Goal: Information Seeking & Learning: Learn about a topic

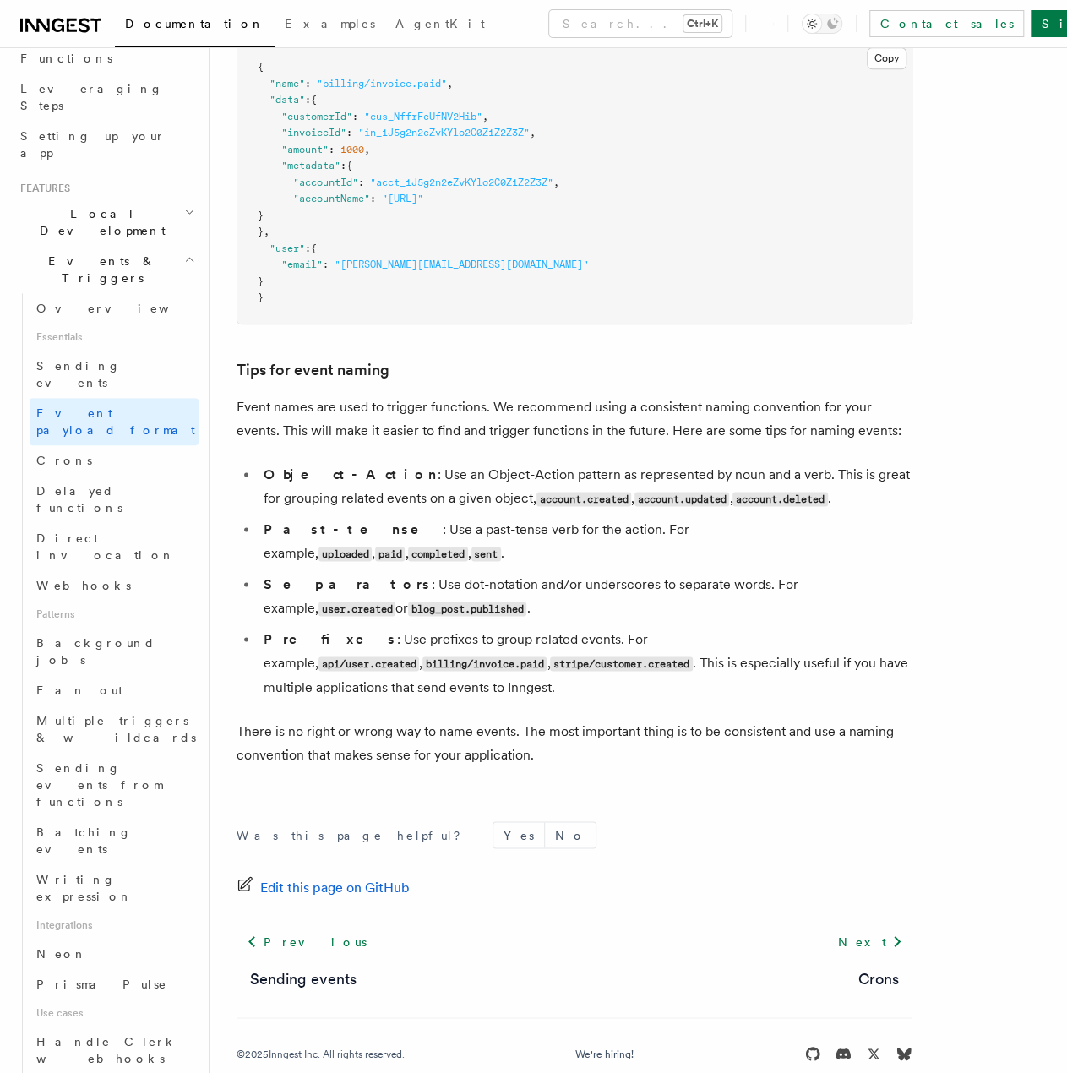
scroll to position [822, 0]
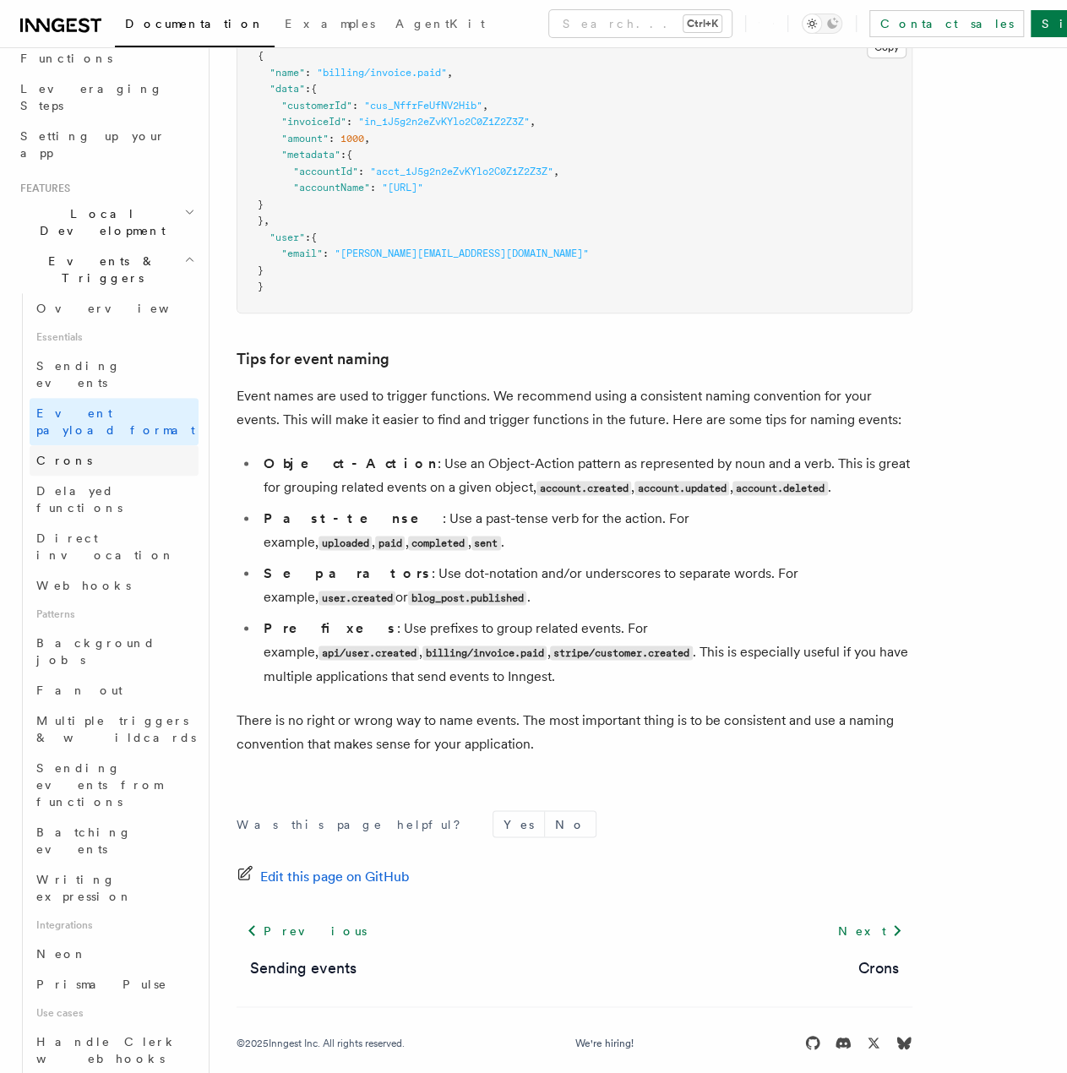
click at [66, 454] on span "Crons" at bounding box center [64, 461] width 56 height 14
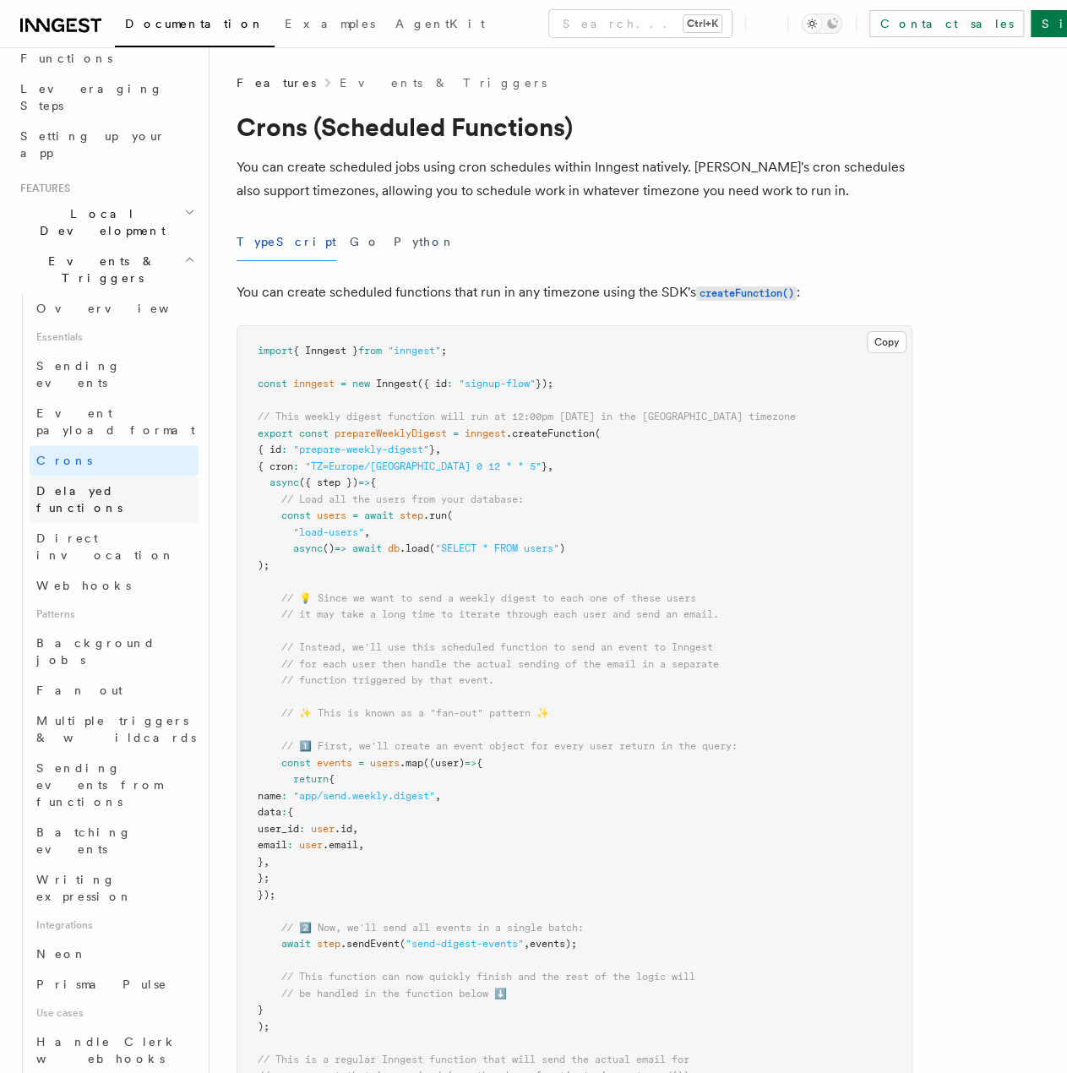
click at [89, 484] on span "Delayed functions" at bounding box center [79, 499] width 86 height 30
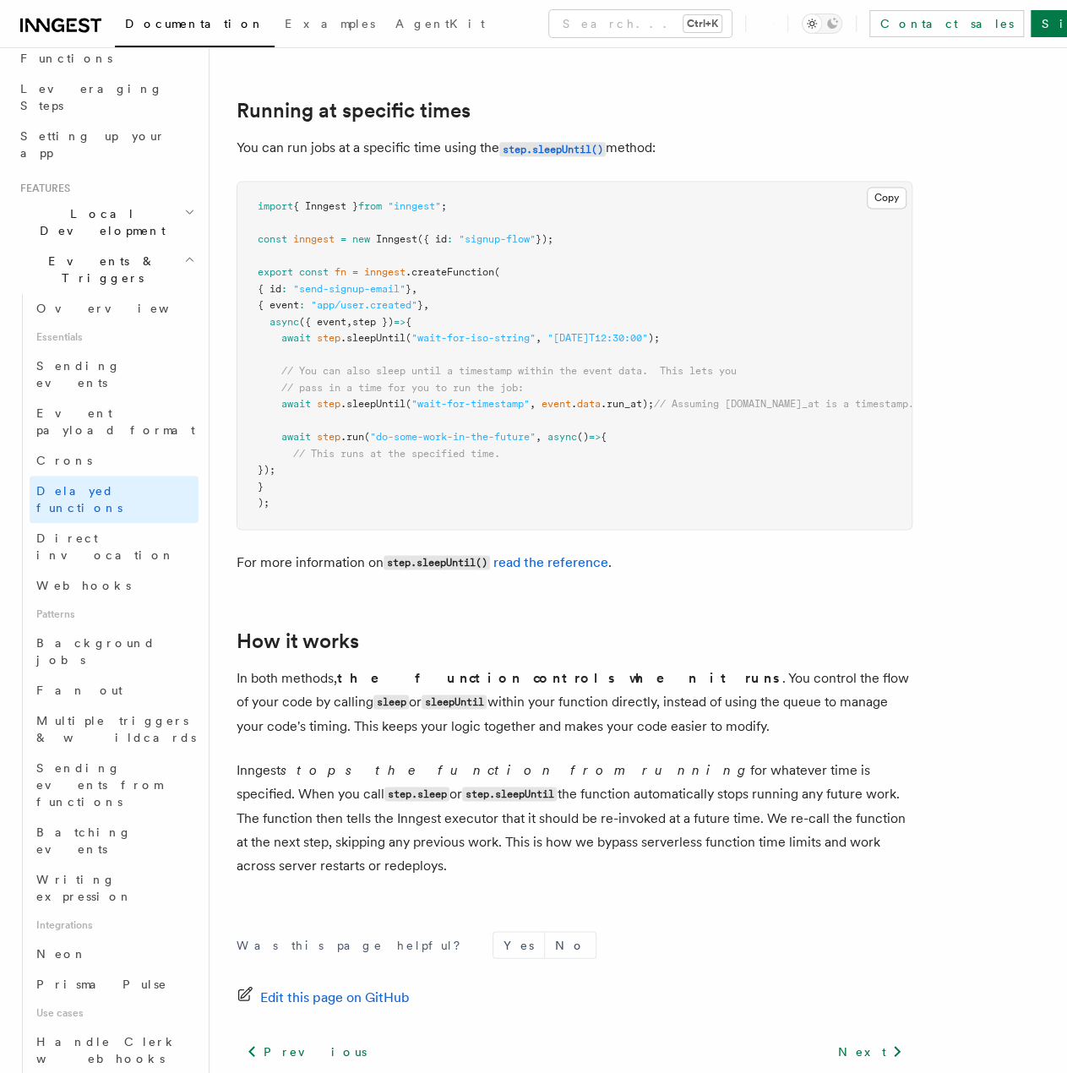
scroll to position [1154, 0]
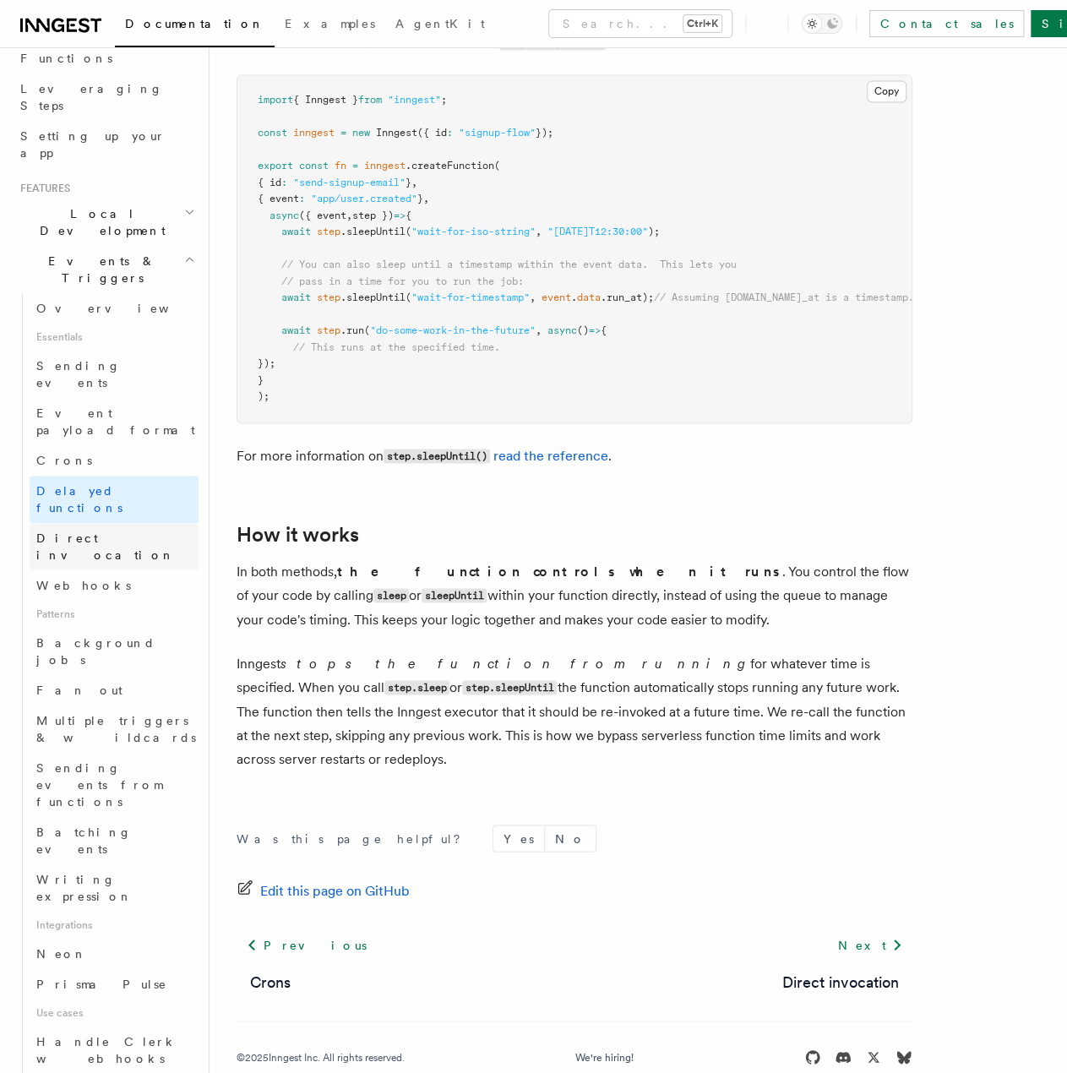
click at [77, 531] on span "Direct invocation" at bounding box center [105, 546] width 139 height 30
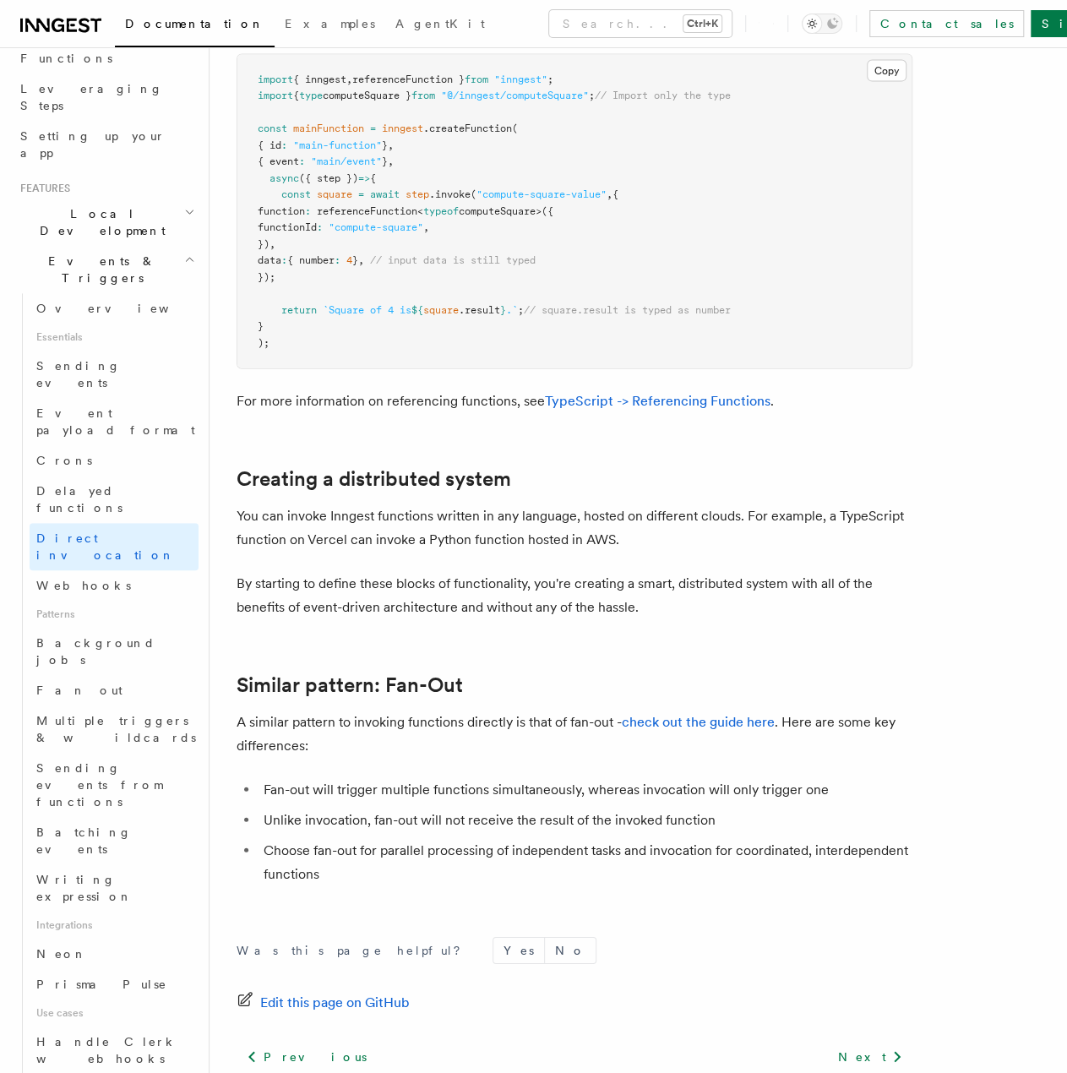
scroll to position [1907, 0]
click at [86, 579] on span "Webhooks" at bounding box center [83, 586] width 95 height 14
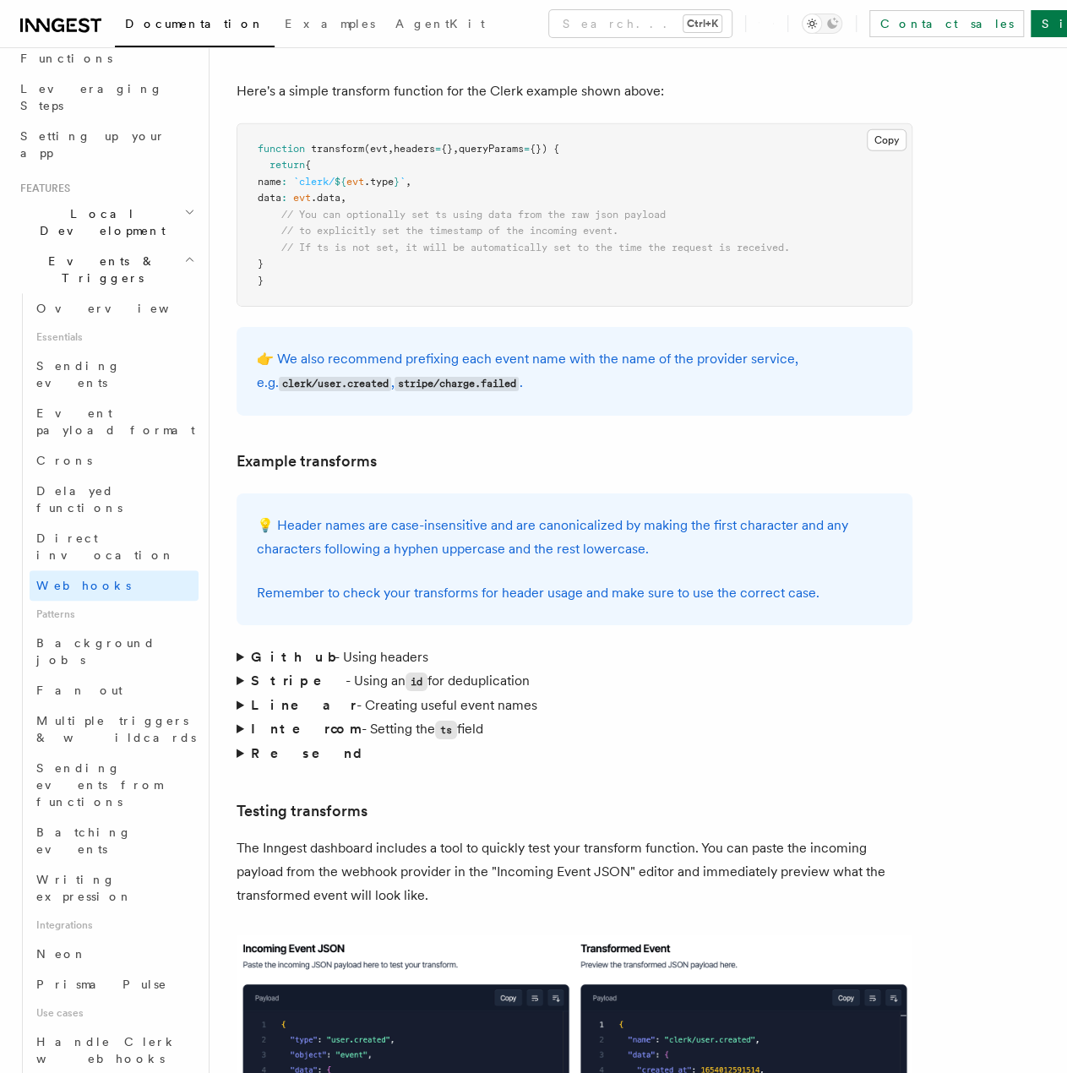
scroll to position [2514, 0]
click at [240, 645] on summary "Github - Using headers" at bounding box center [575, 657] width 676 height 24
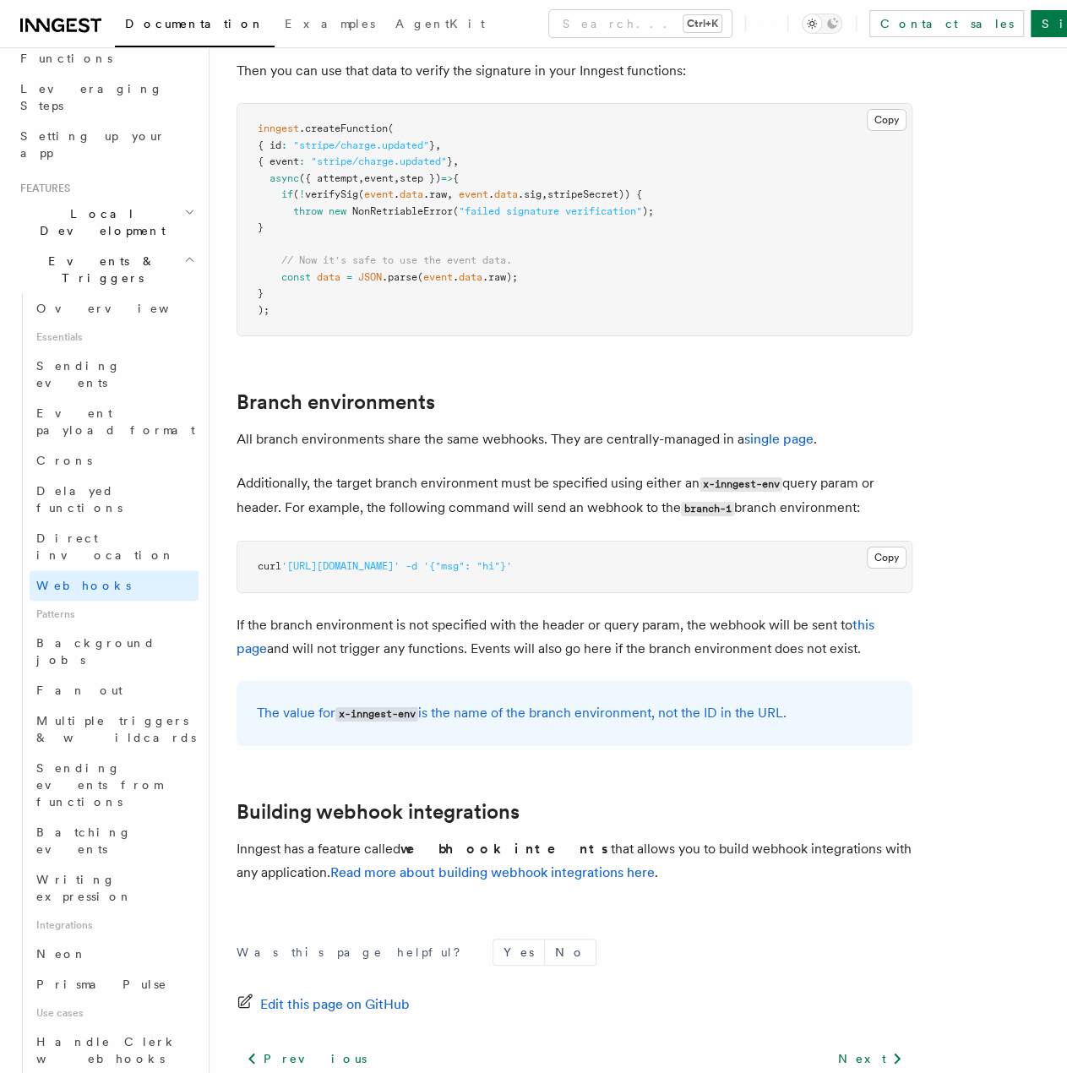
scroll to position [5995, 0]
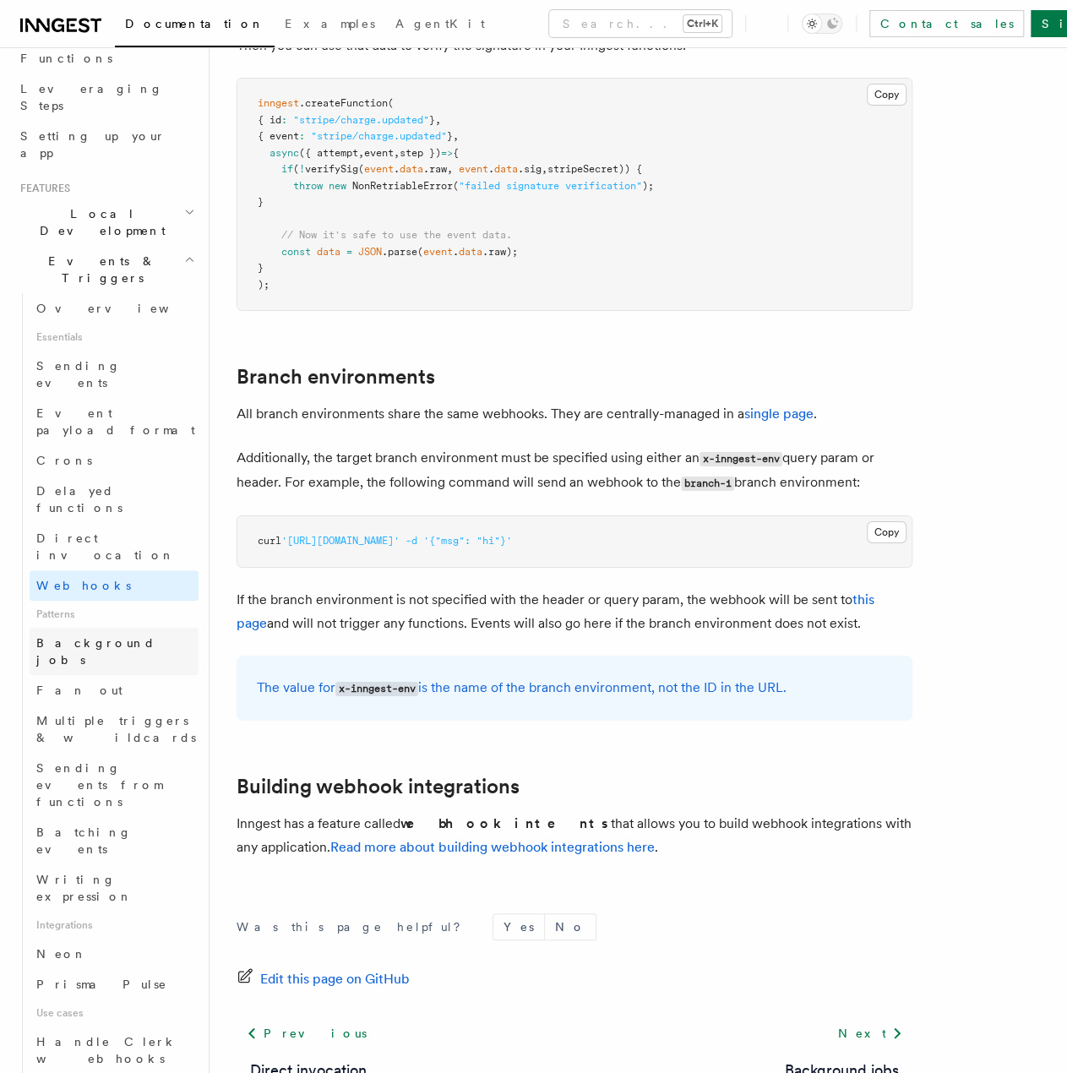
click at [72, 636] on span "Background jobs" at bounding box center [95, 651] width 119 height 30
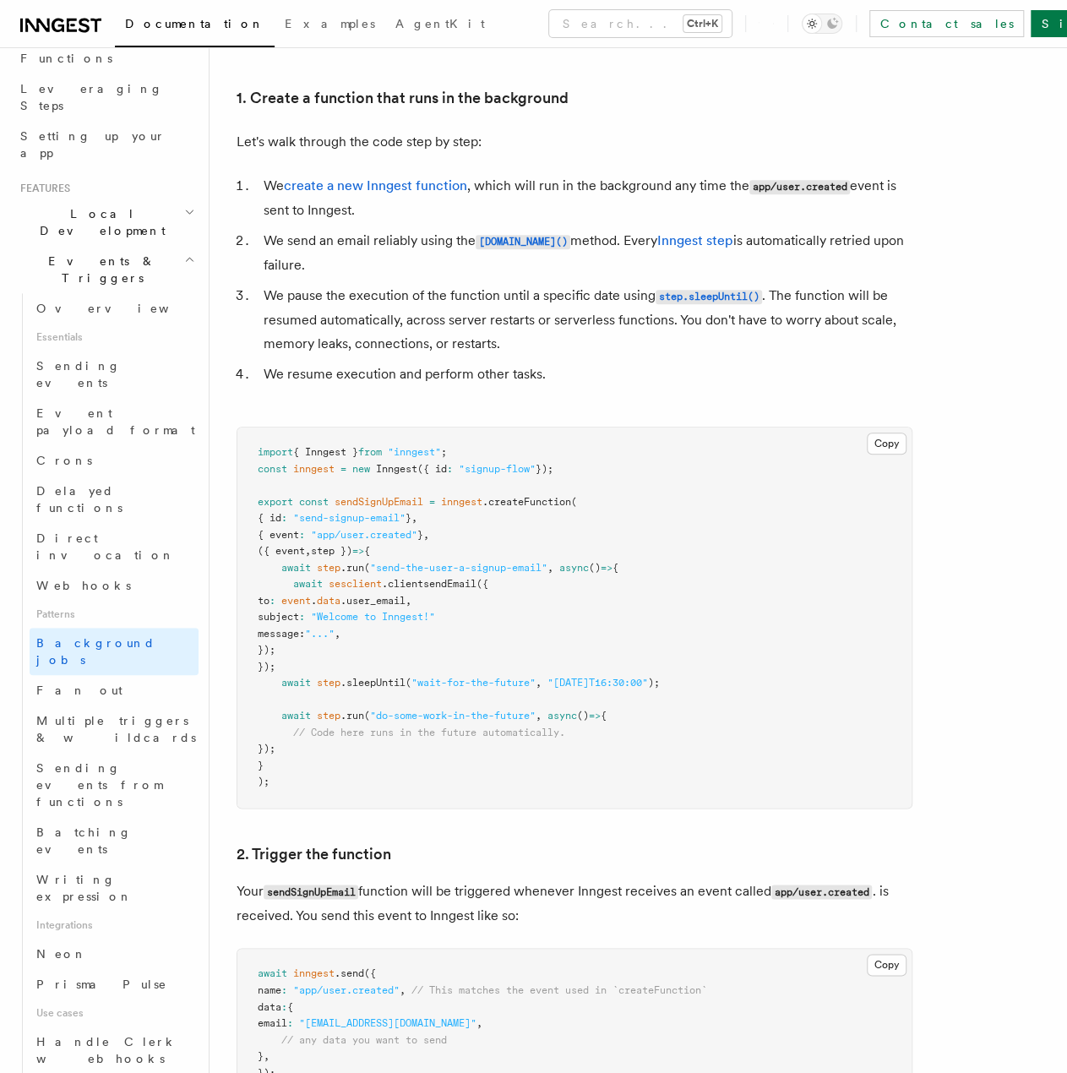
scroll to position [608, 0]
click at [346, 579] on span "sesclient" at bounding box center [355, 583] width 53 height 12
copy span "sesclient"
click at [563, 631] on pre "import { Inngest } from "inngest" ; const inngest = new Inngest ({ id : "signup…" at bounding box center [574, 617] width 674 height 380
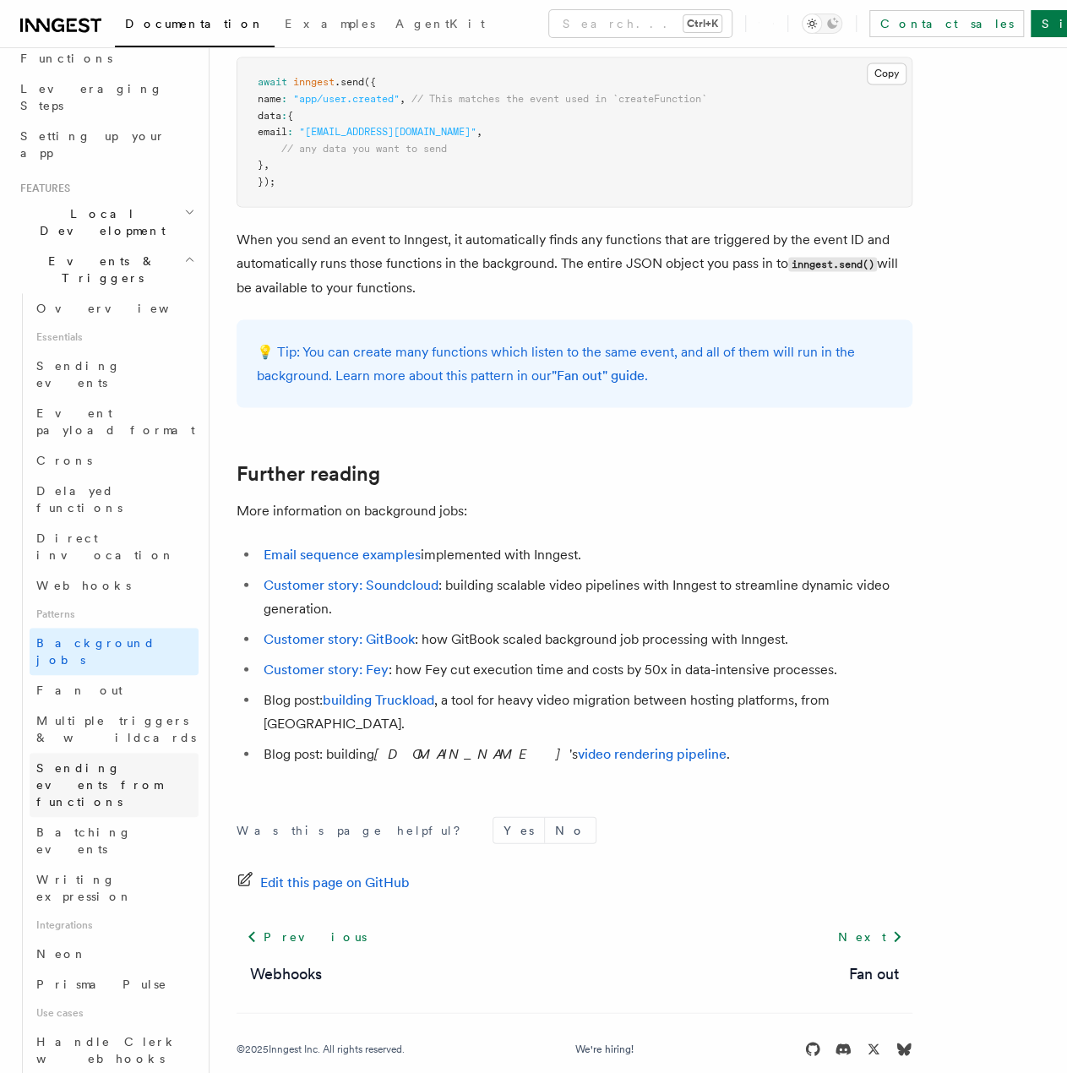
scroll to position [1500, 0]
click at [57, 683] on span "Fan out" at bounding box center [79, 690] width 86 height 14
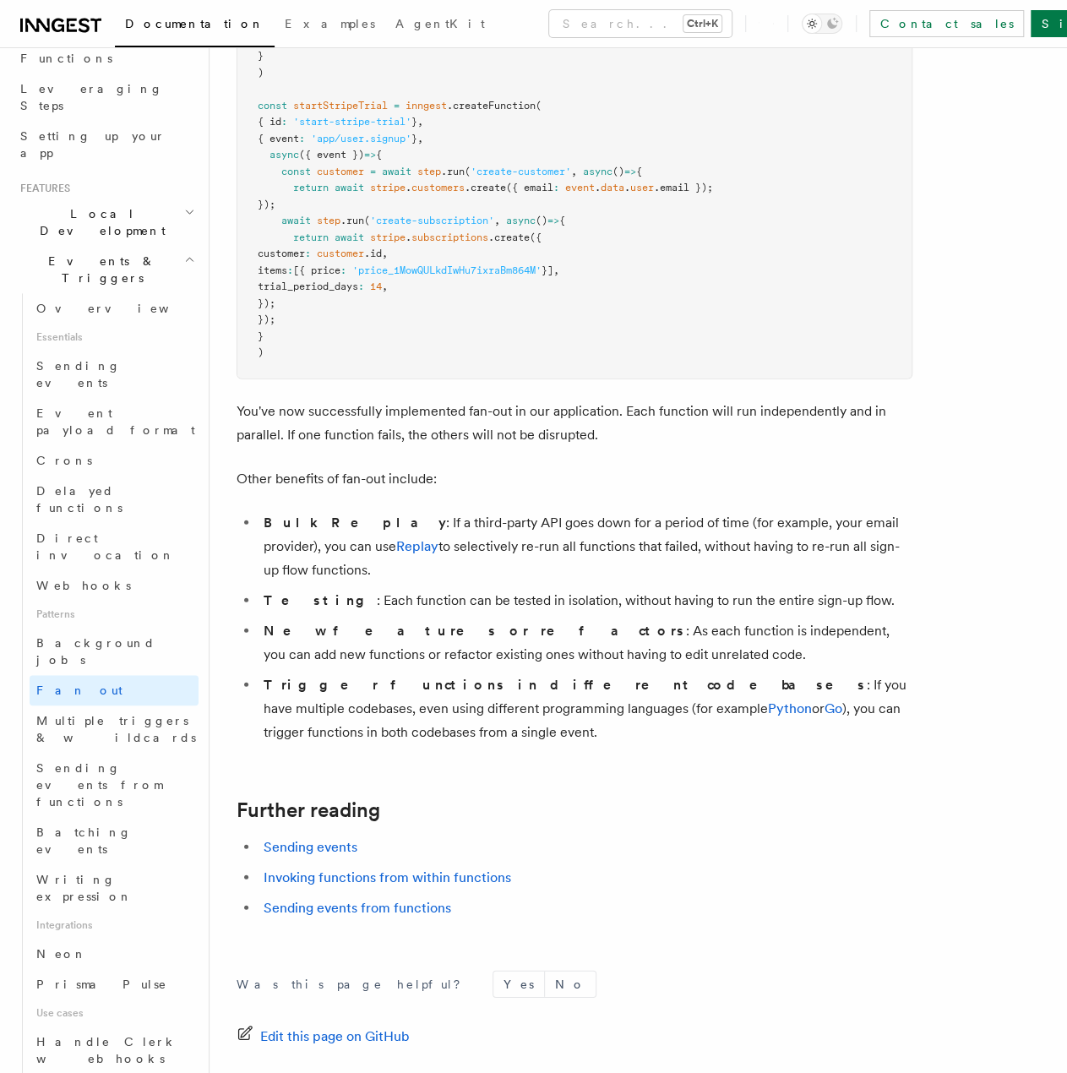
scroll to position [1810, 0]
click at [60, 712] on span "Multiple triggers & wildcards" at bounding box center [117, 729] width 162 height 34
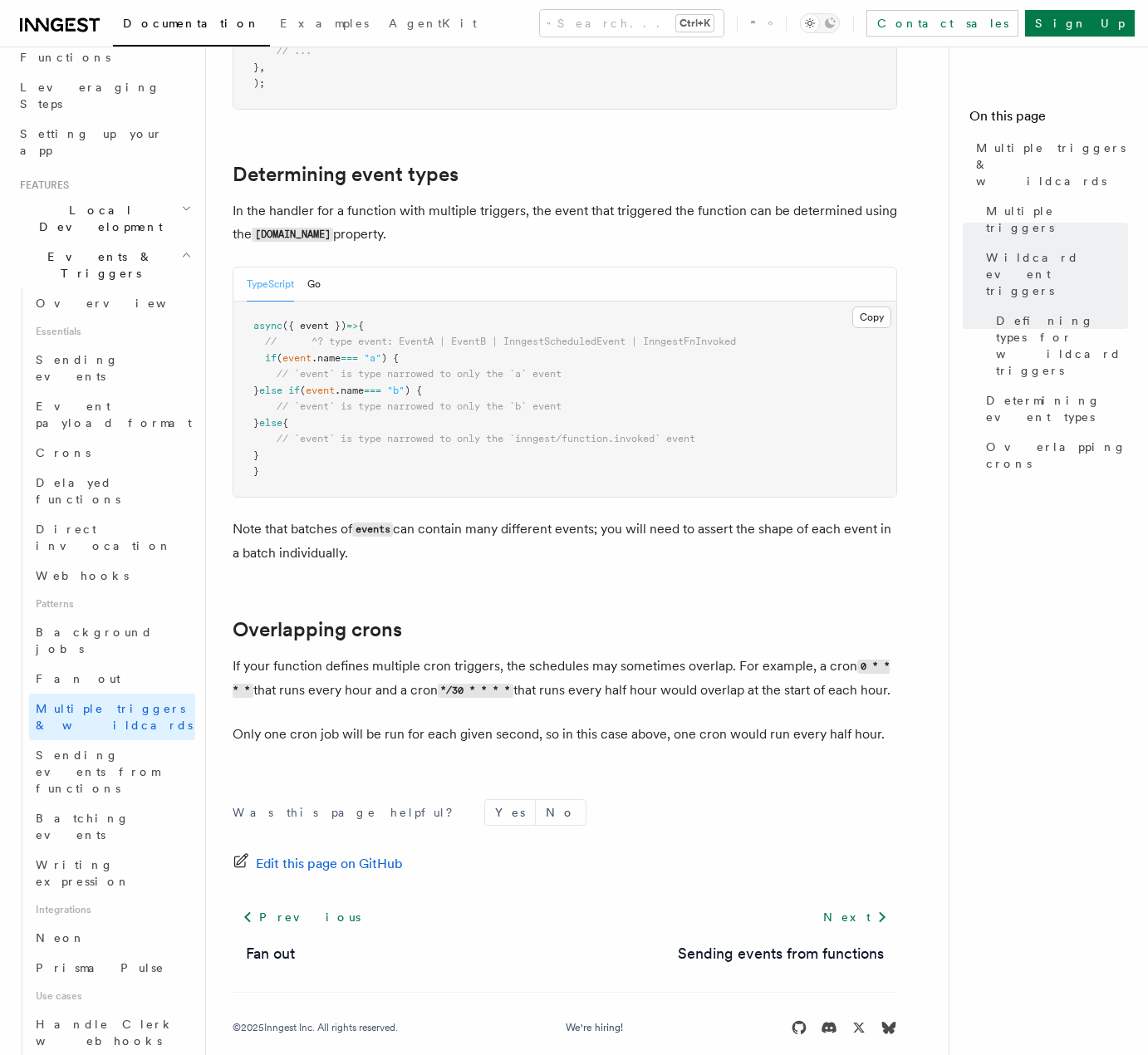
scroll to position [1587, 0]
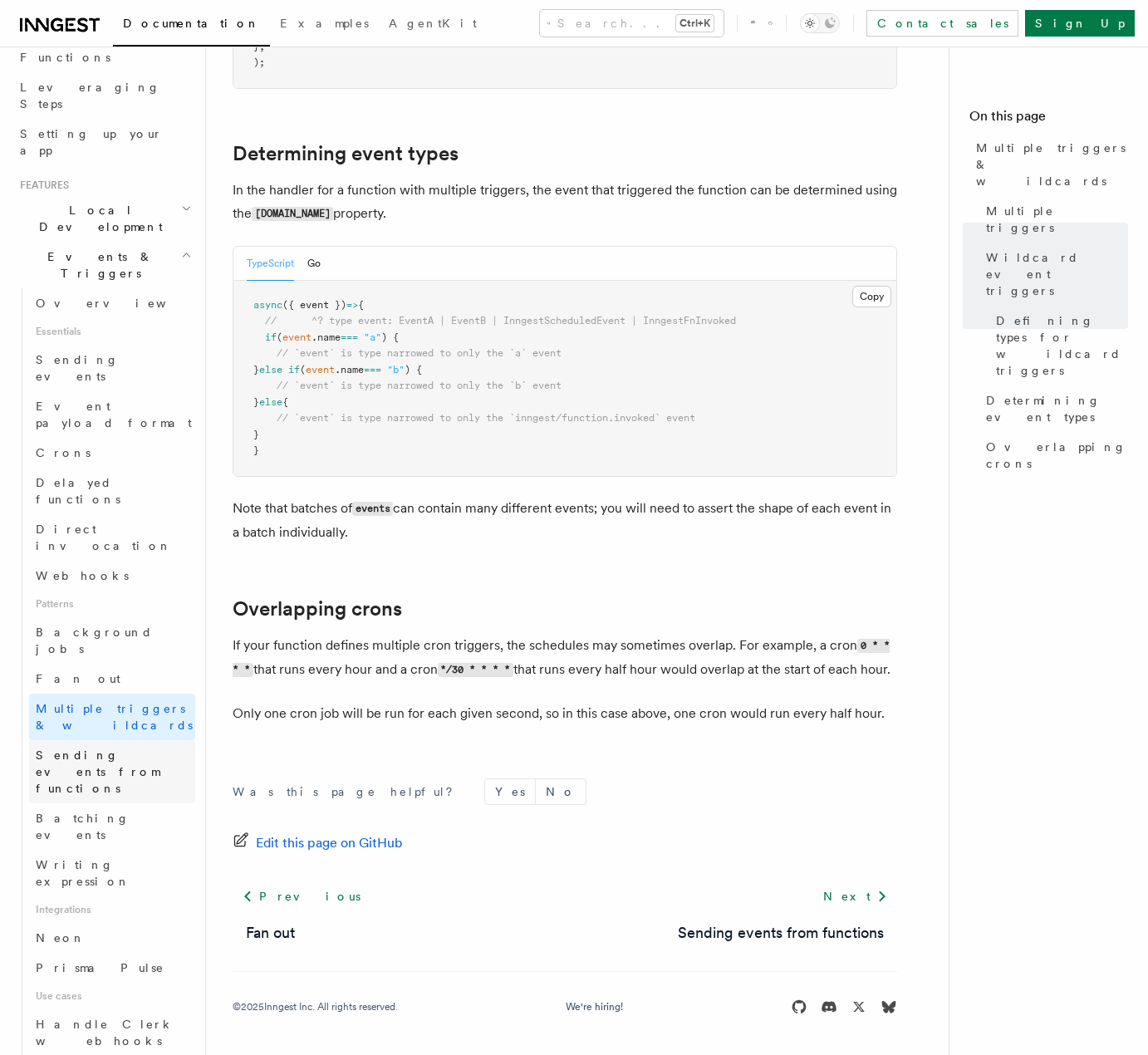
click at [98, 748] on span "Sending events from functions" at bounding box center [97, 771] width 124 height 46
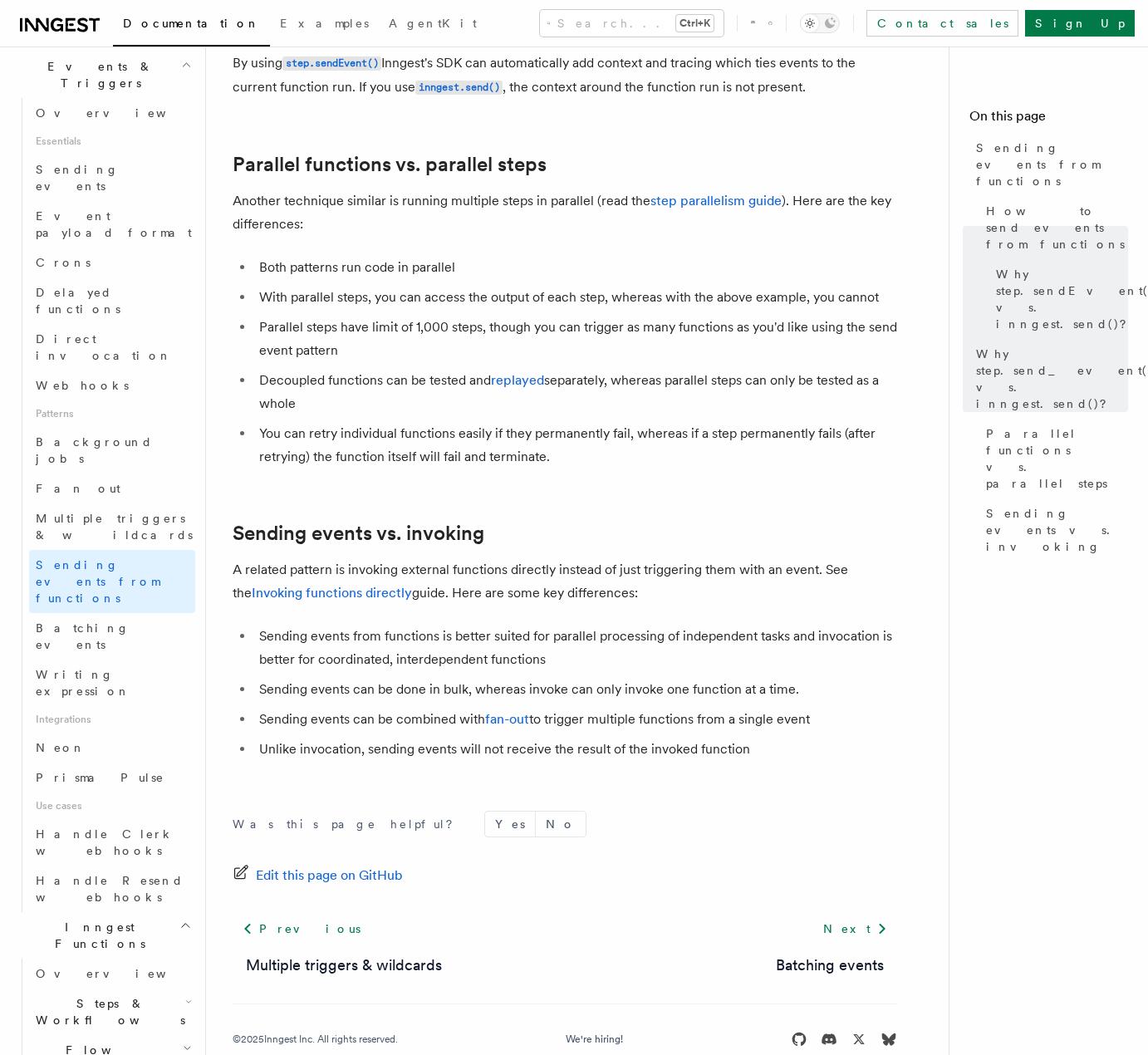
scroll to position [1934, 0]
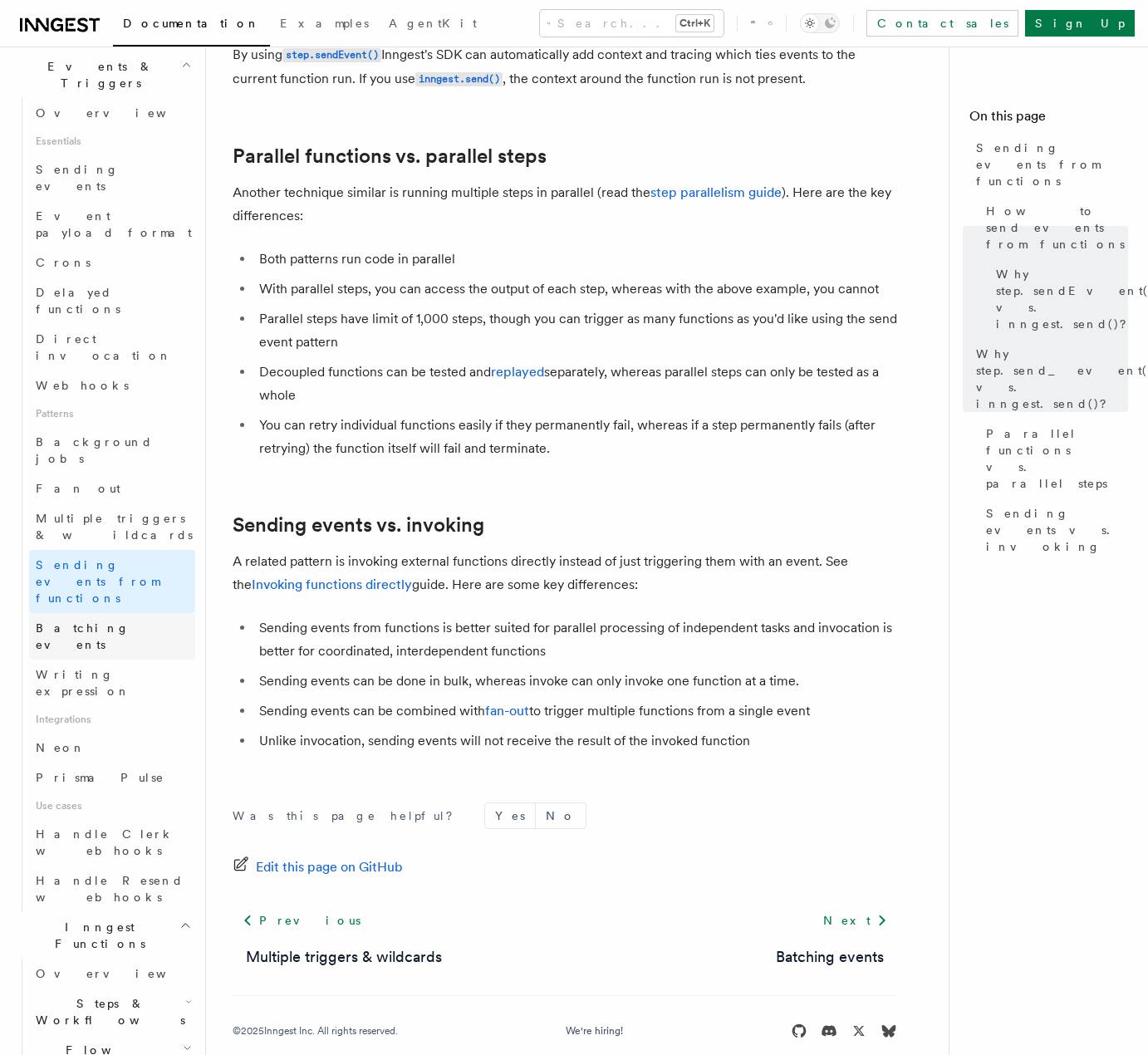
click at [63, 621] on span "Batching events" at bounding box center [82, 636] width 93 height 29
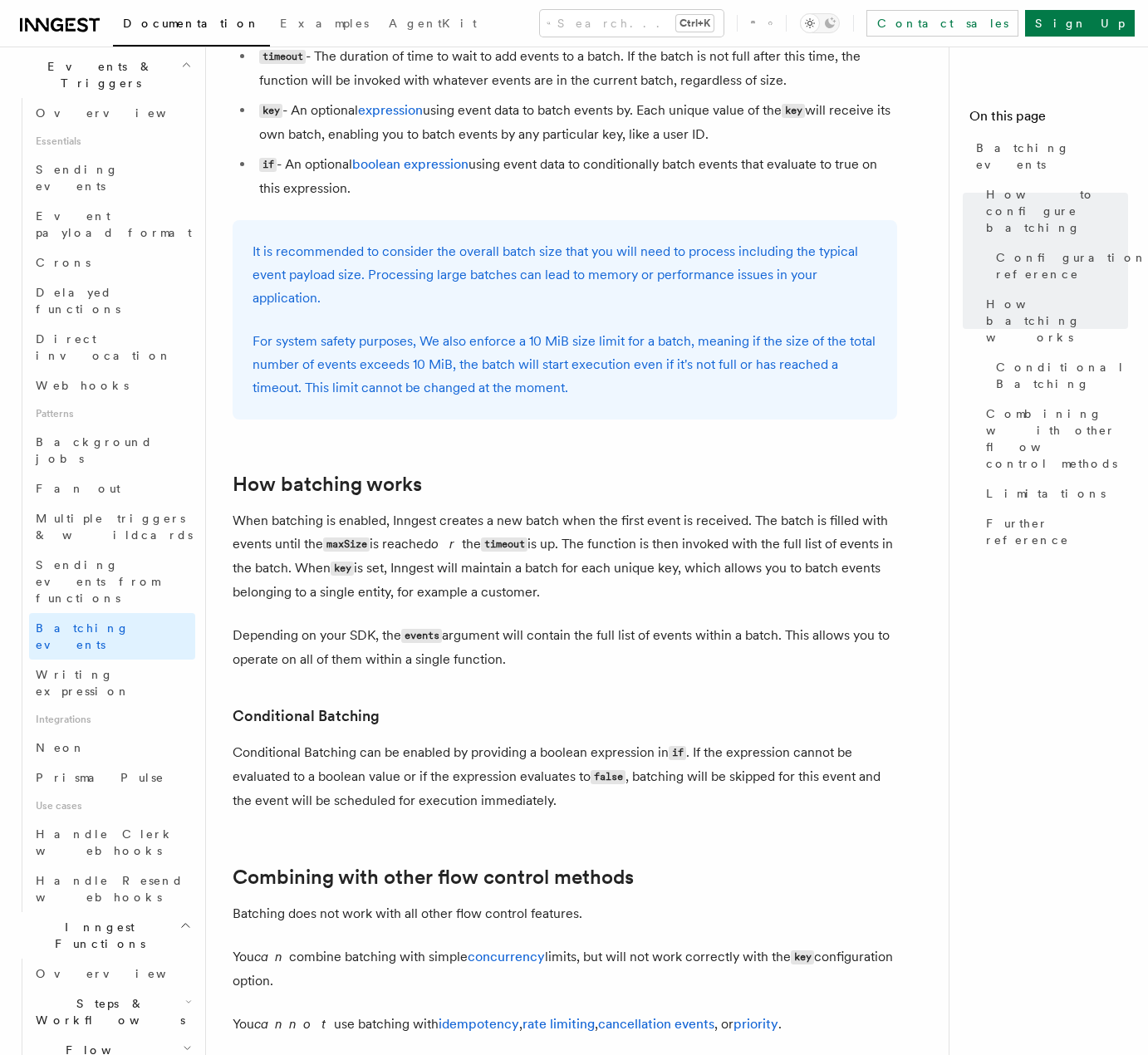
scroll to position [1018, 0]
click at [83, 668] on span "Writing expression" at bounding box center [83, 682] width 94 height 29
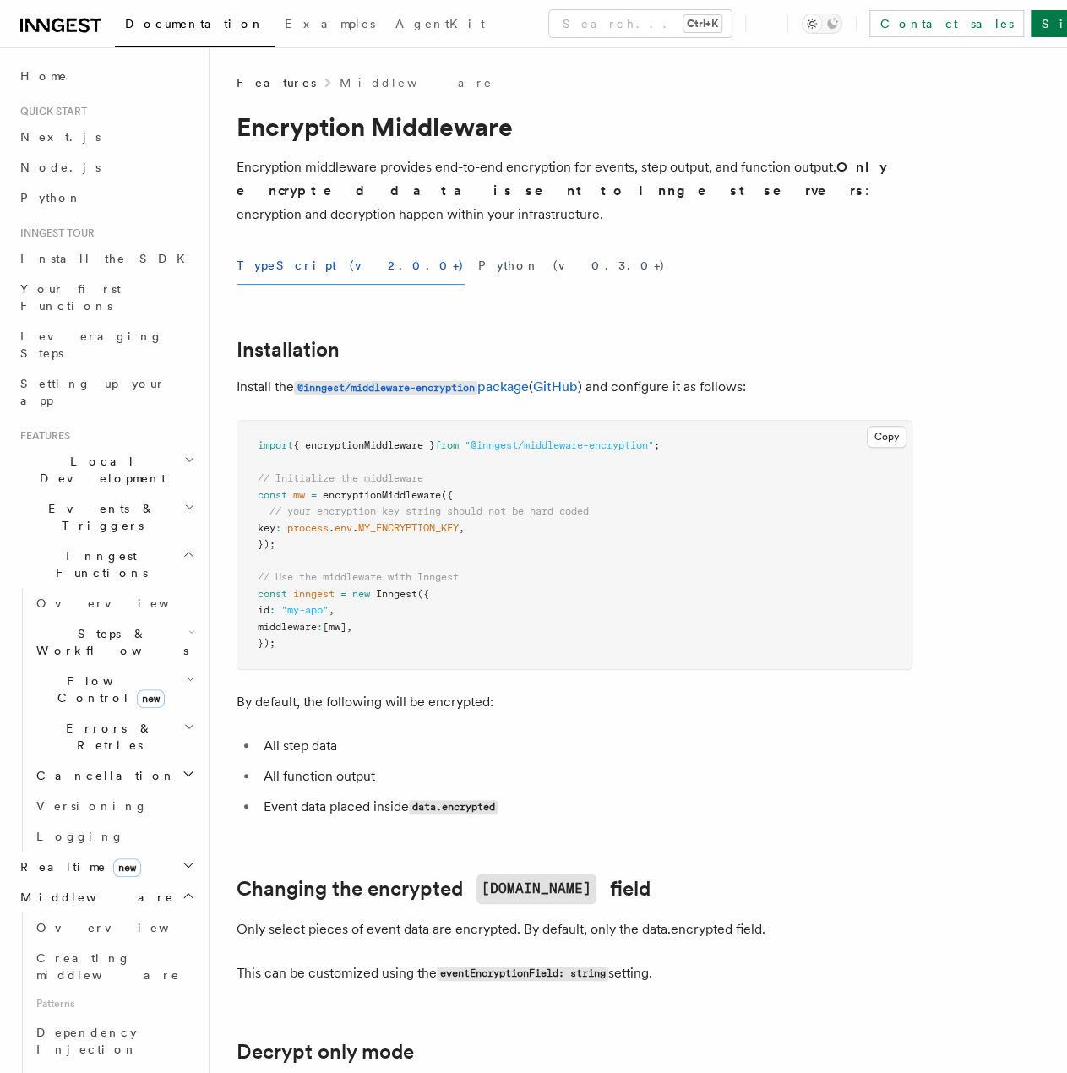
click at [182, 547] on icon "button" at bounding box center [188, 554] width 13 height 14
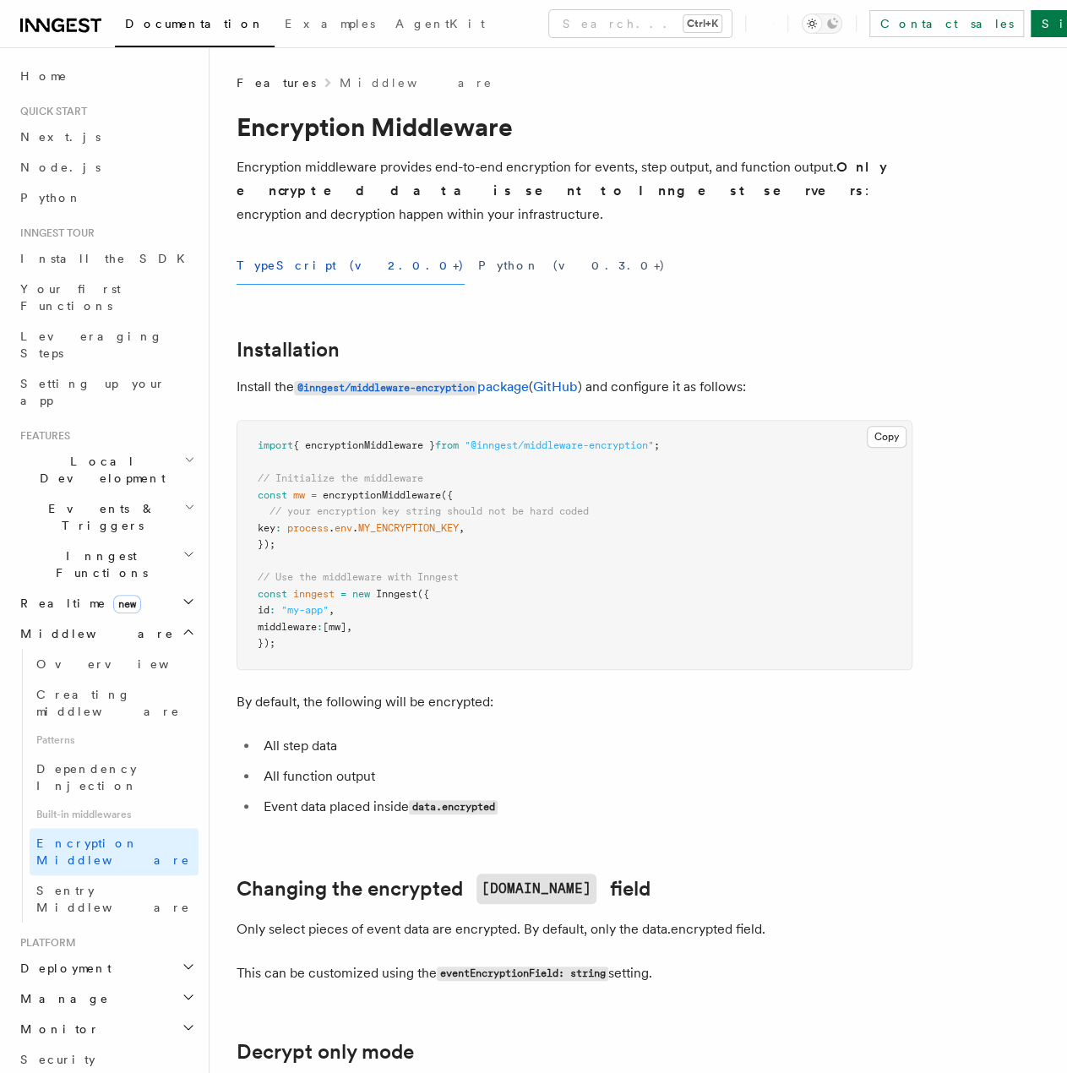
click at [182, 625] on icon "button" at bounding box center [189, 632] width 14 height 14
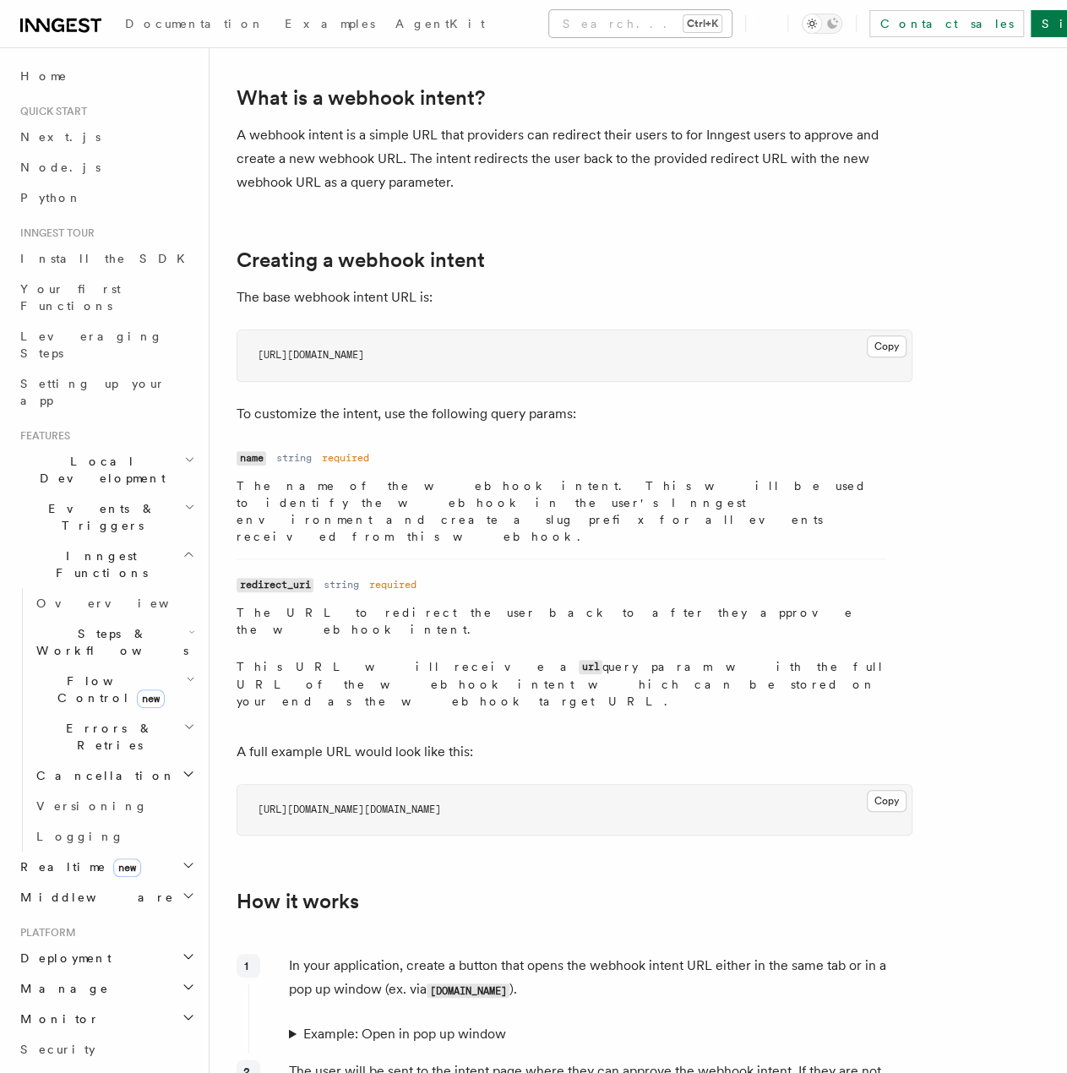
scroll to position [145, 0]
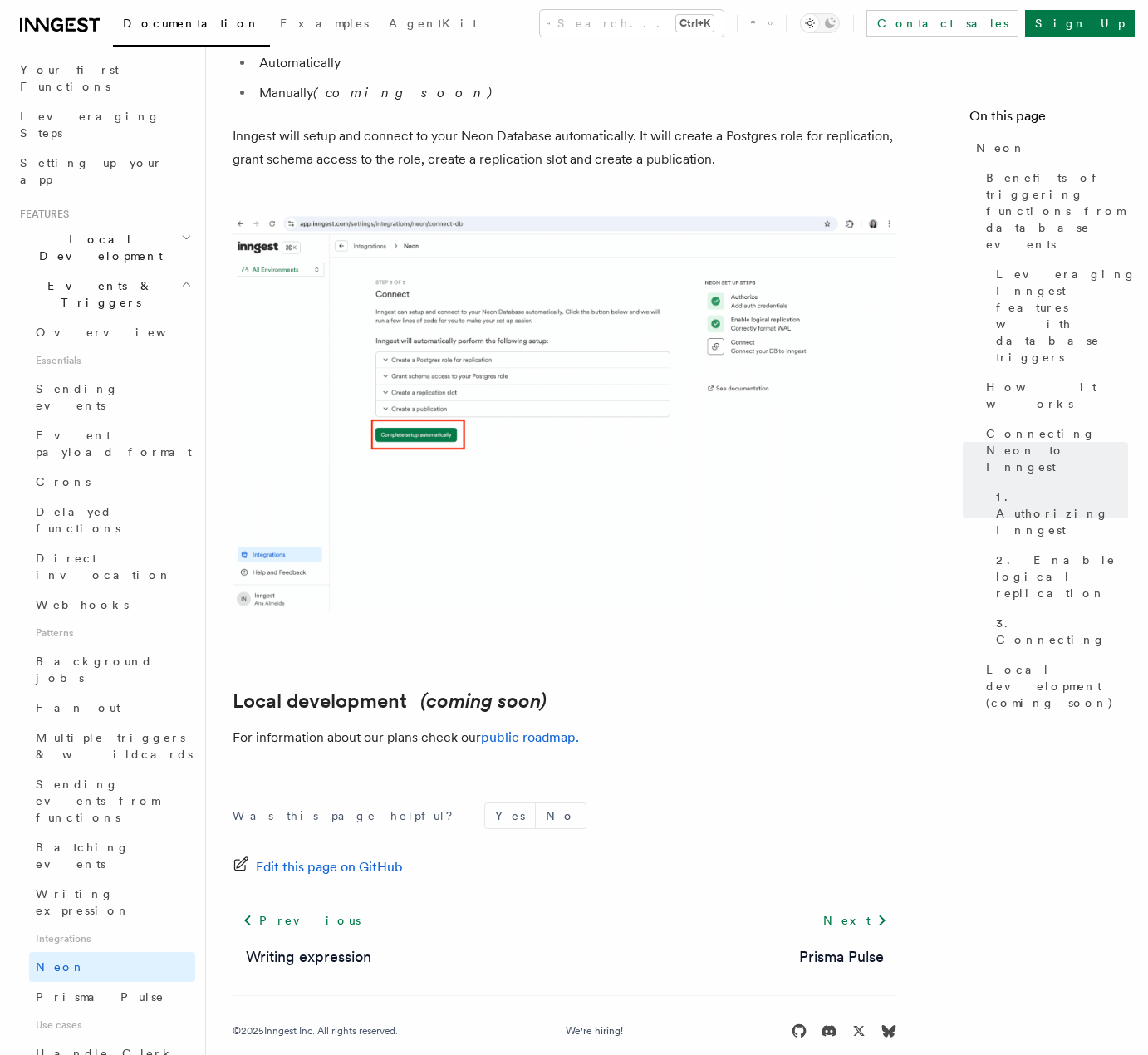
scroll to position [216, 0]
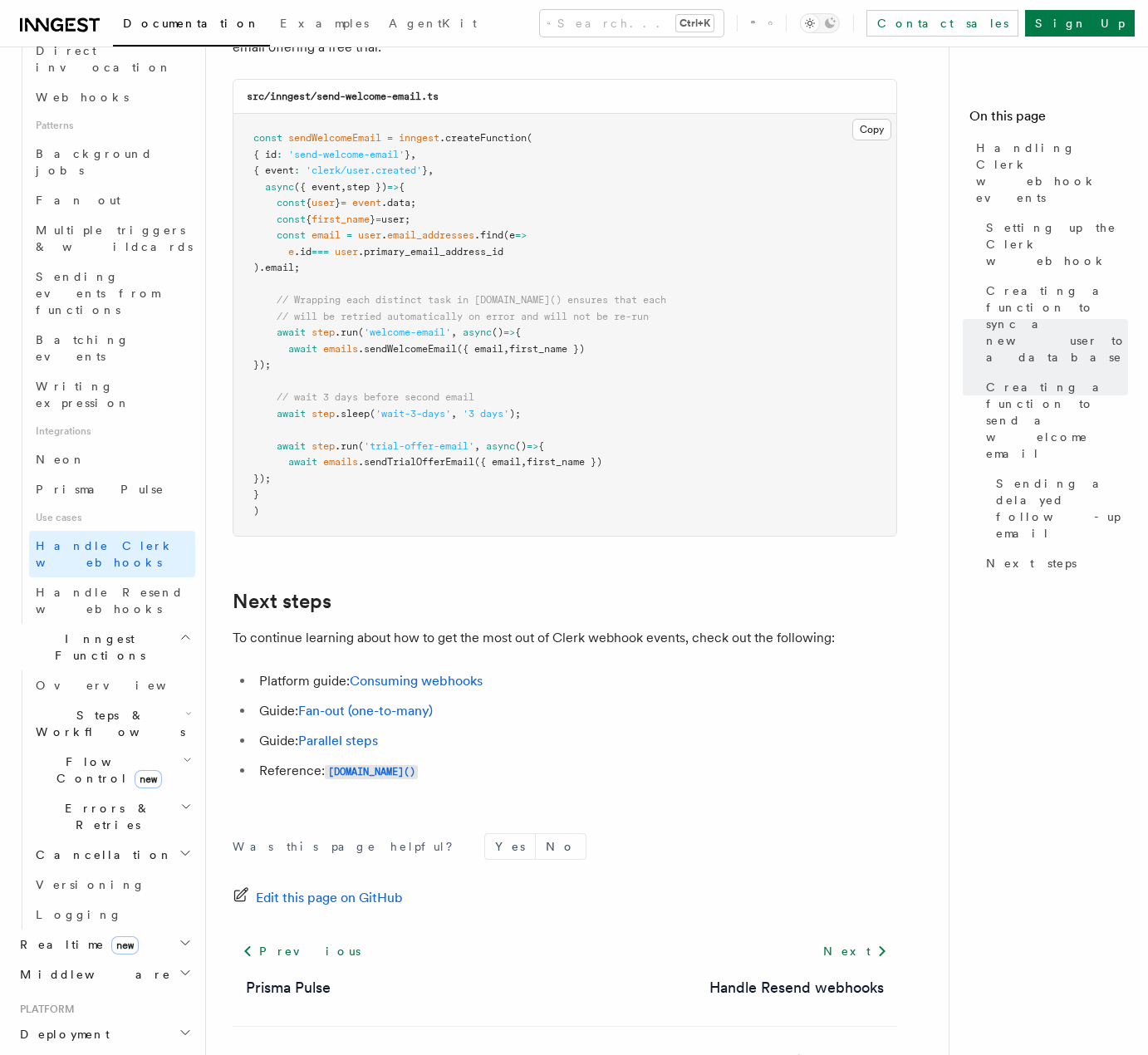
scroll to position [5281, 0]
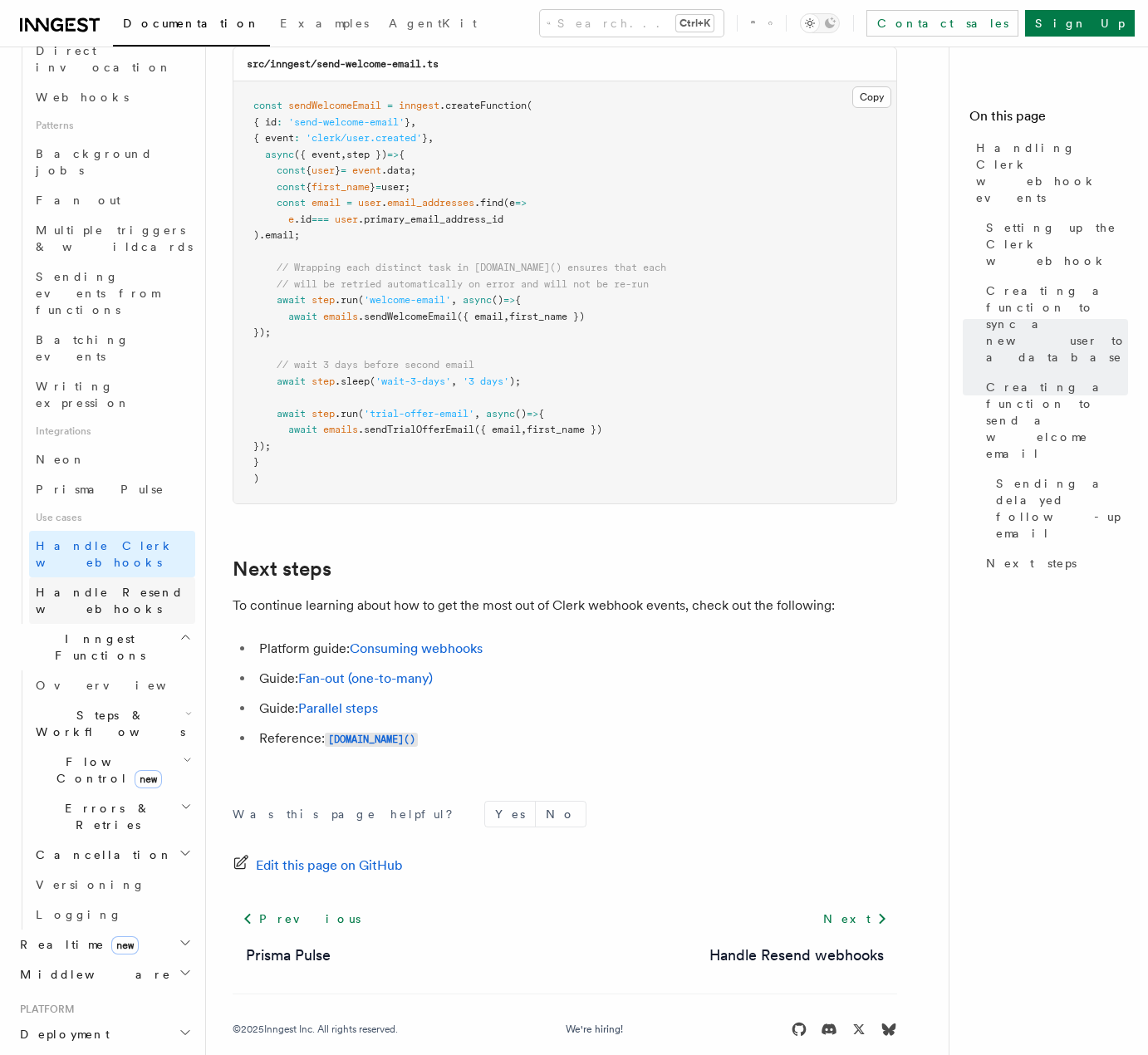
click at [115, 586] on span "Handle Resend webhooks" at bounding box center [109, 601] width 147 height 29
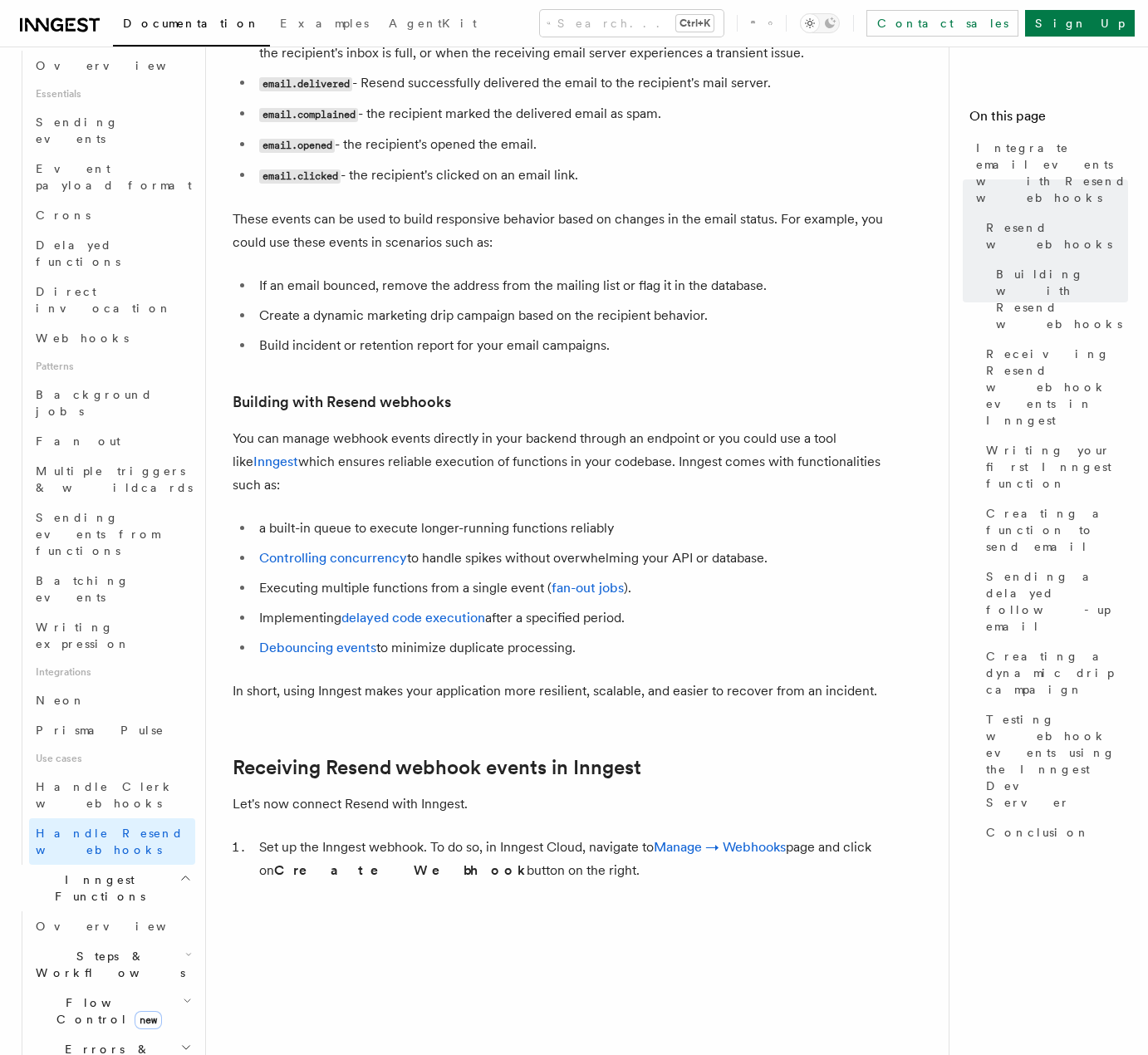
scroll to position [906, 0]
